Goal: Information Seeking & Learning: Learn about a topic

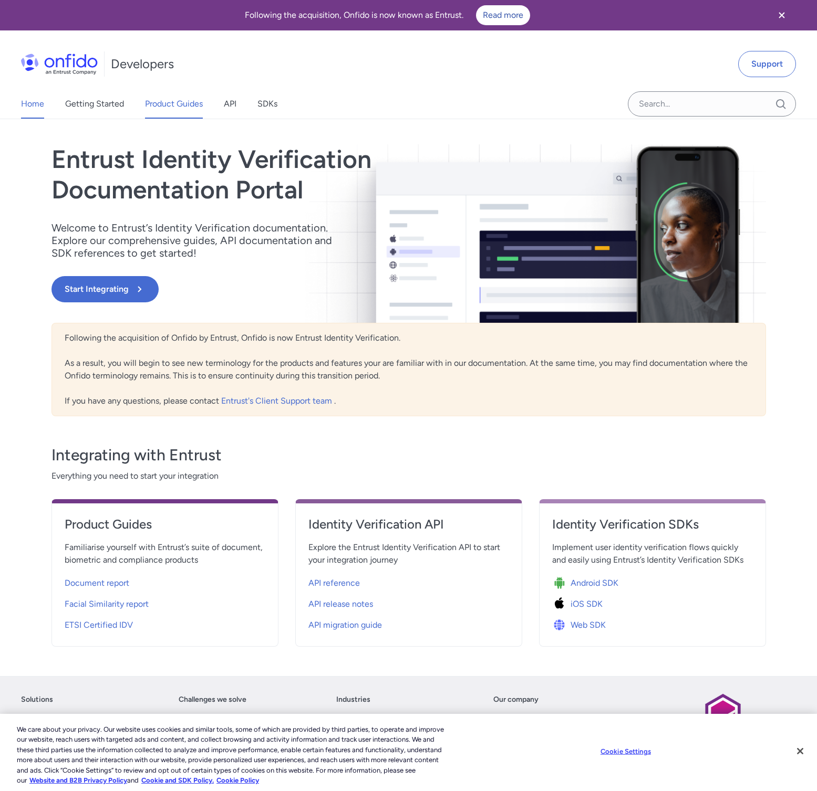
click at [194, 104] on link "Product Guides" at bounding box center [174, 103] width 58 height 29
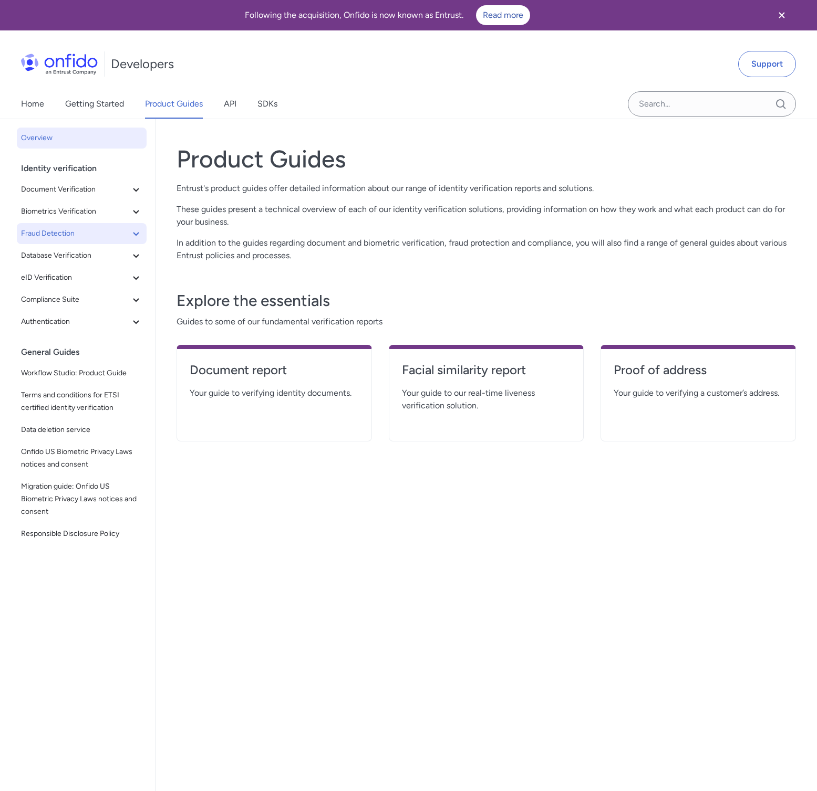
click at [138, 234] on icon at bounding box center [136, 233] width 13 height 13
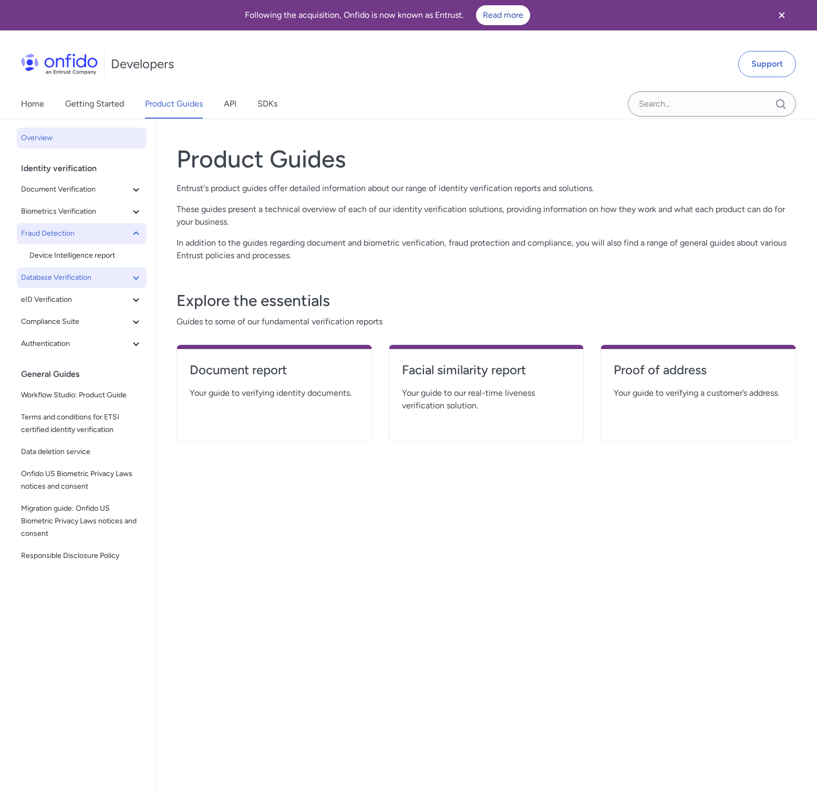
click at [137, 275] on icon at bounding box center [136, 277] width 13 height 13
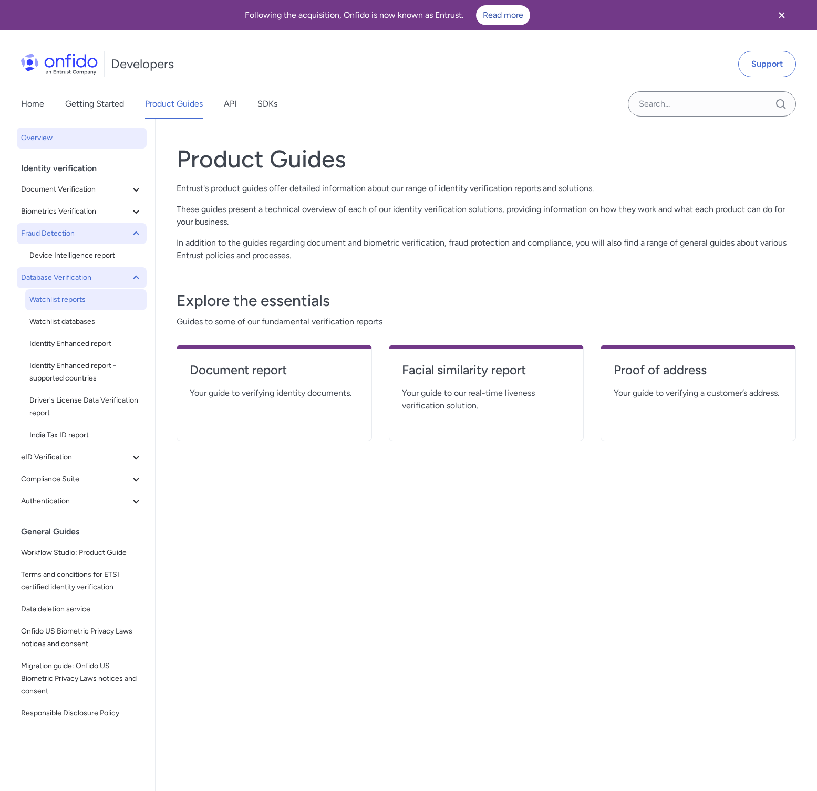
click at [73, 301] on span "Watchlist reports" at bounding box center [85, 300] width 113 height 13
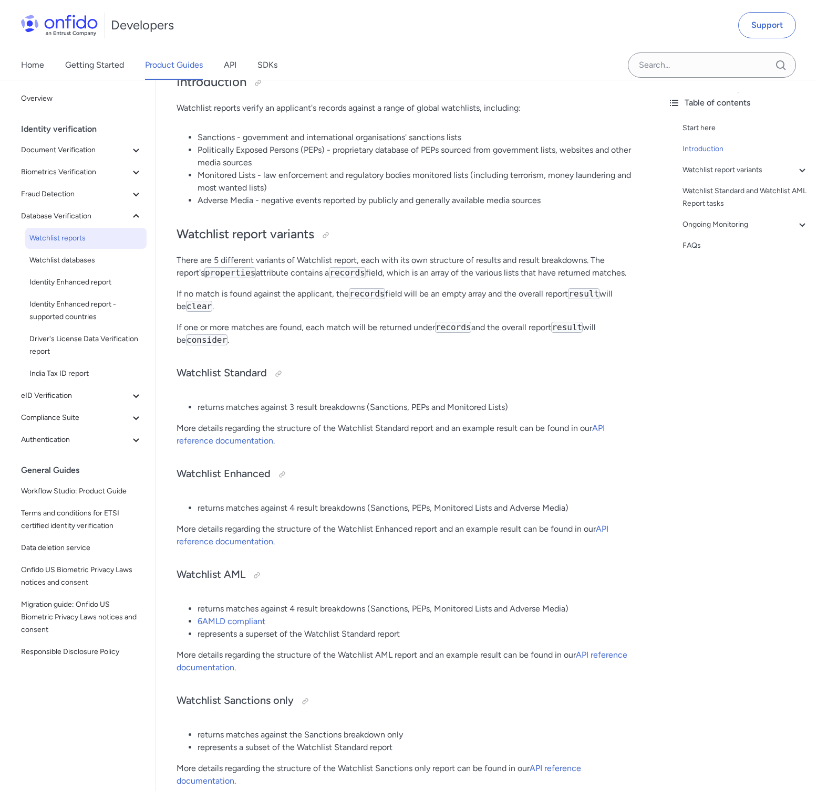
scroll to position [173, 0]
click at [240, 621] on link "6AMLD compliant" at bounding box center [231, 621] width 68 height 10
click at [229, 444] on link "API reference documentation" at bounding box center [390, 434] width 428 height 23
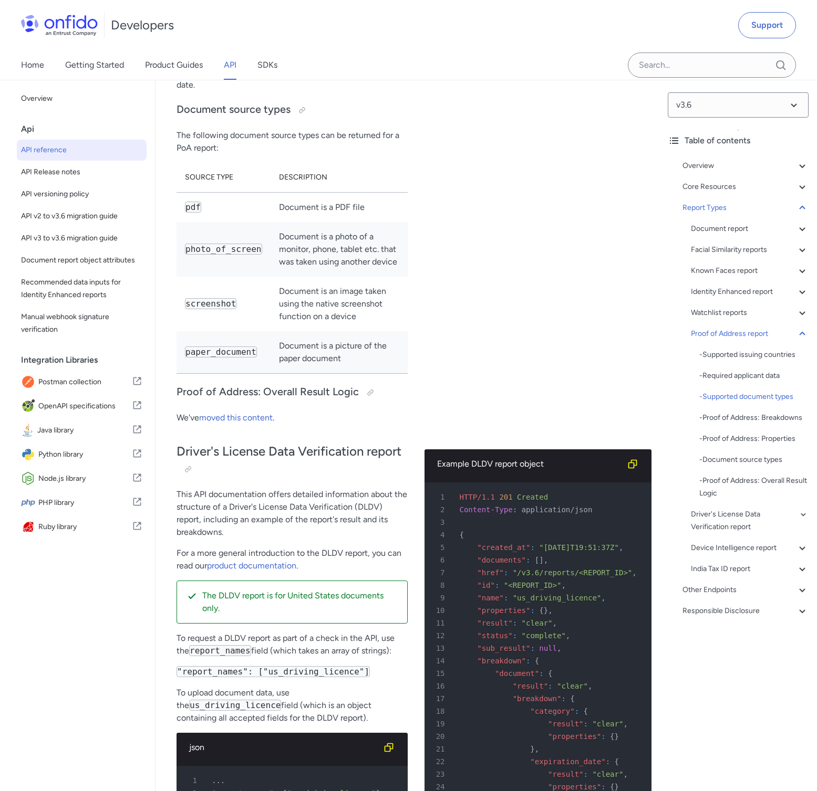
scroll to position [77977, 0]
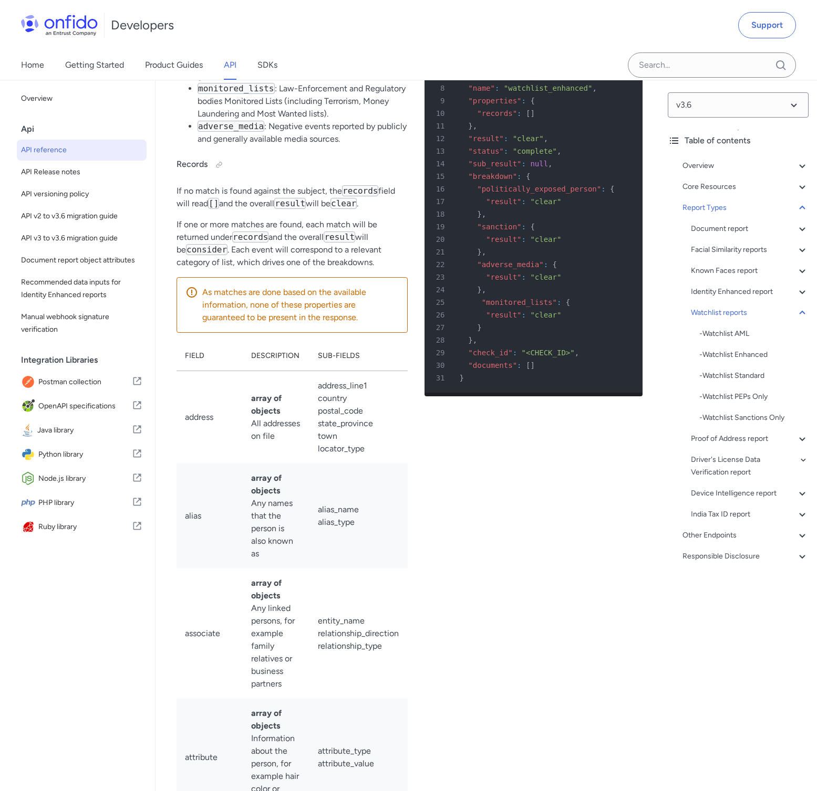
scroll to position [70796, 0]
